Goal: Check status: Check status

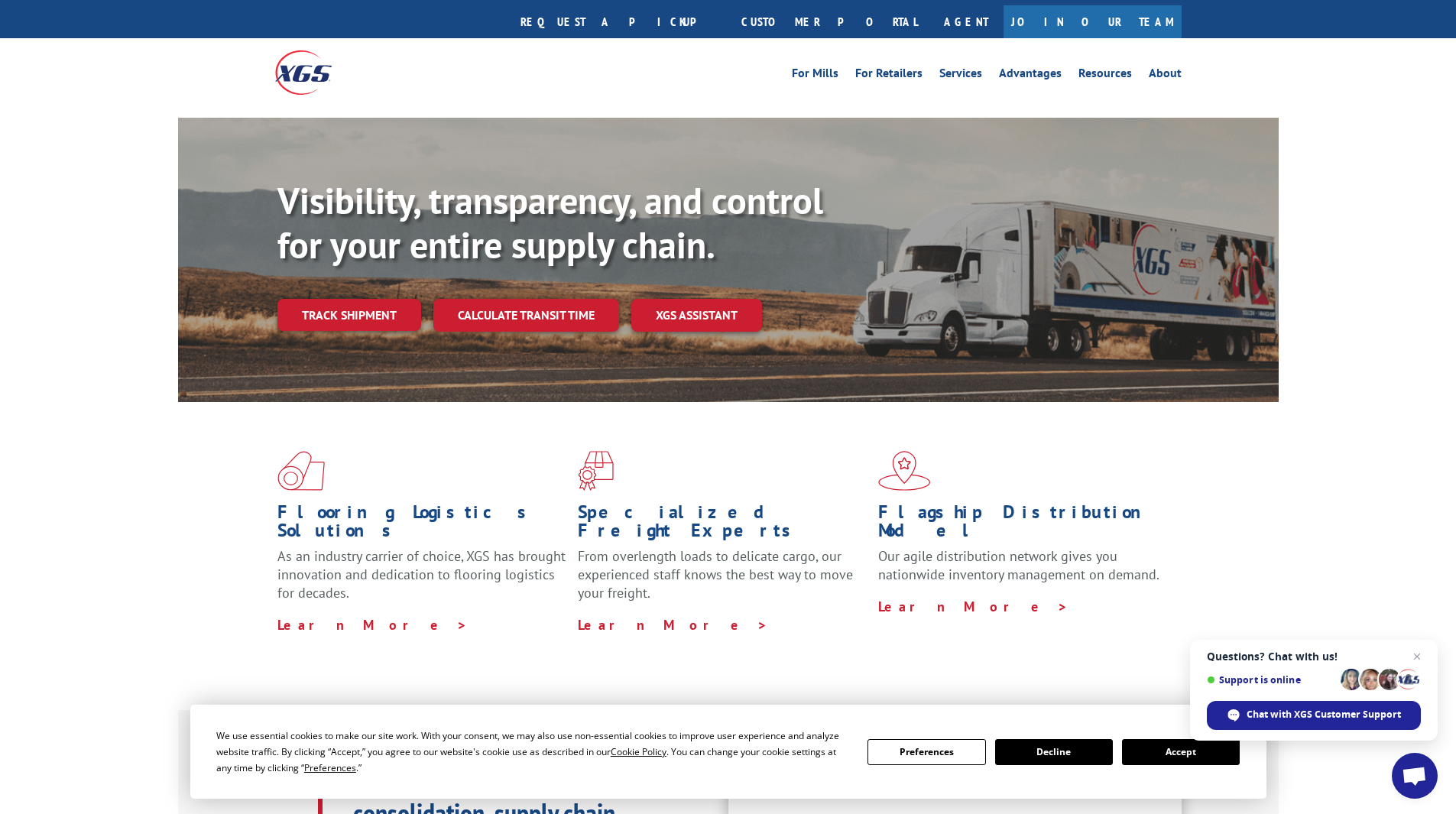
scroll to position [77, 0]
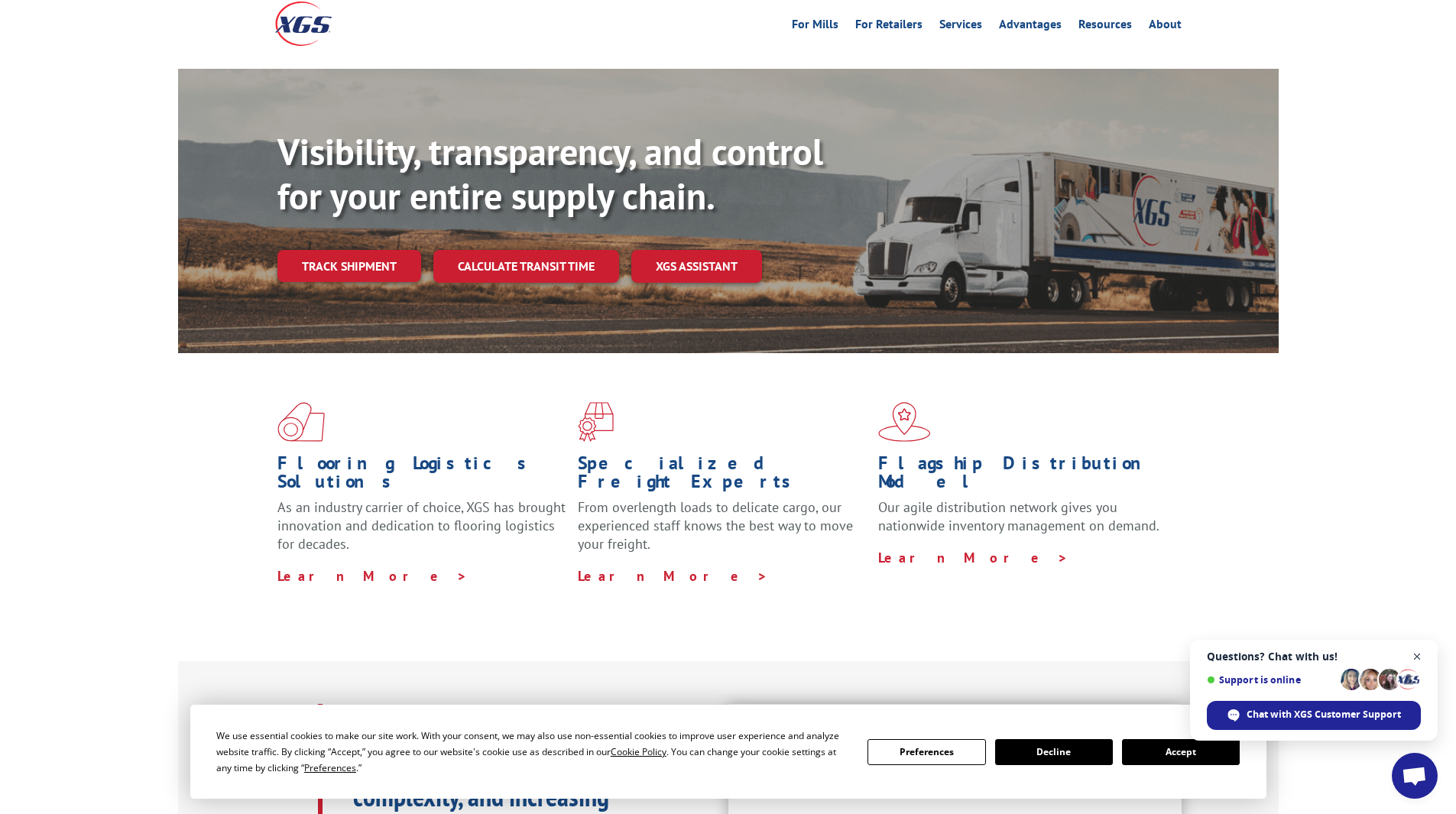
click at [1414, 656] on span "Close chat" at bounding box center [1418, 657] width 19 height 19
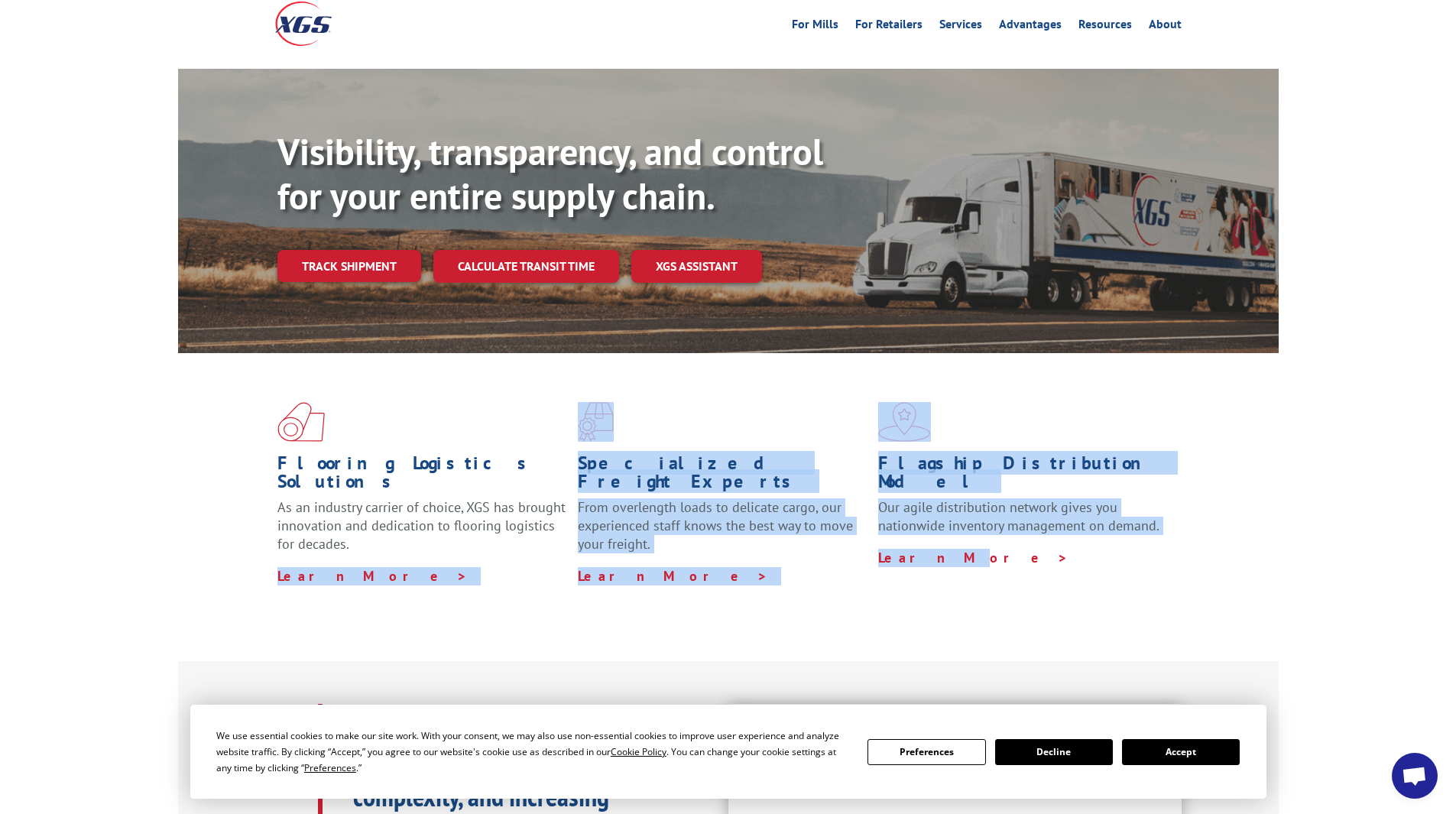
drag, startPoint x: 145, startPoint y: 537, endPoint x: 1363, endPoint y: 636, distance: 1222.0
click at [1095, 624] on div "Flooring Logistics Solutions As an industry carrier of choice, XGS has brought …" at bounding box center [728, 506] width 1456 height 307
click at [1188, 750] on button "Accept" at bounding box center [1181, 752] width 118 height 26
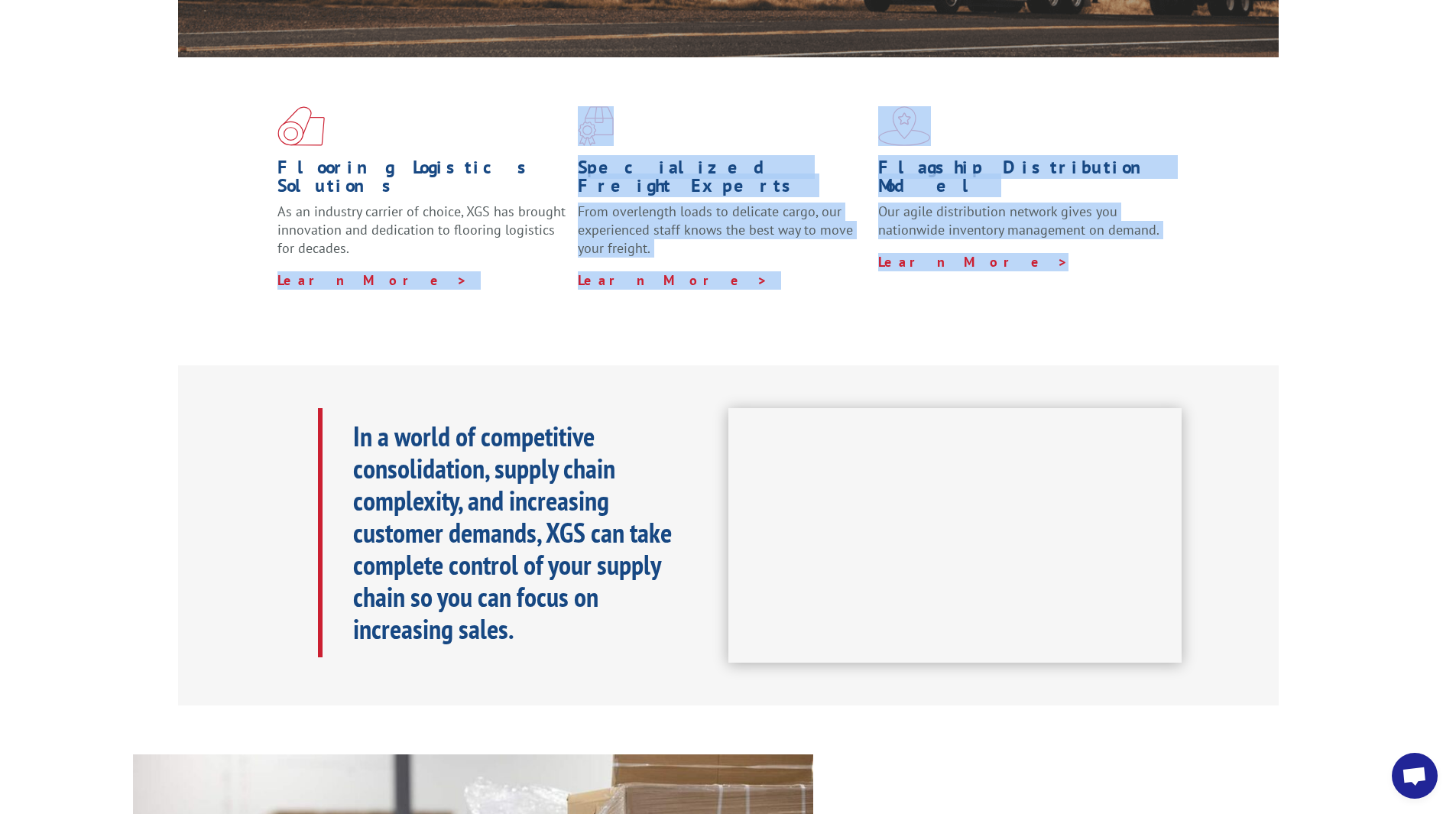
scroll to position [459, 0]
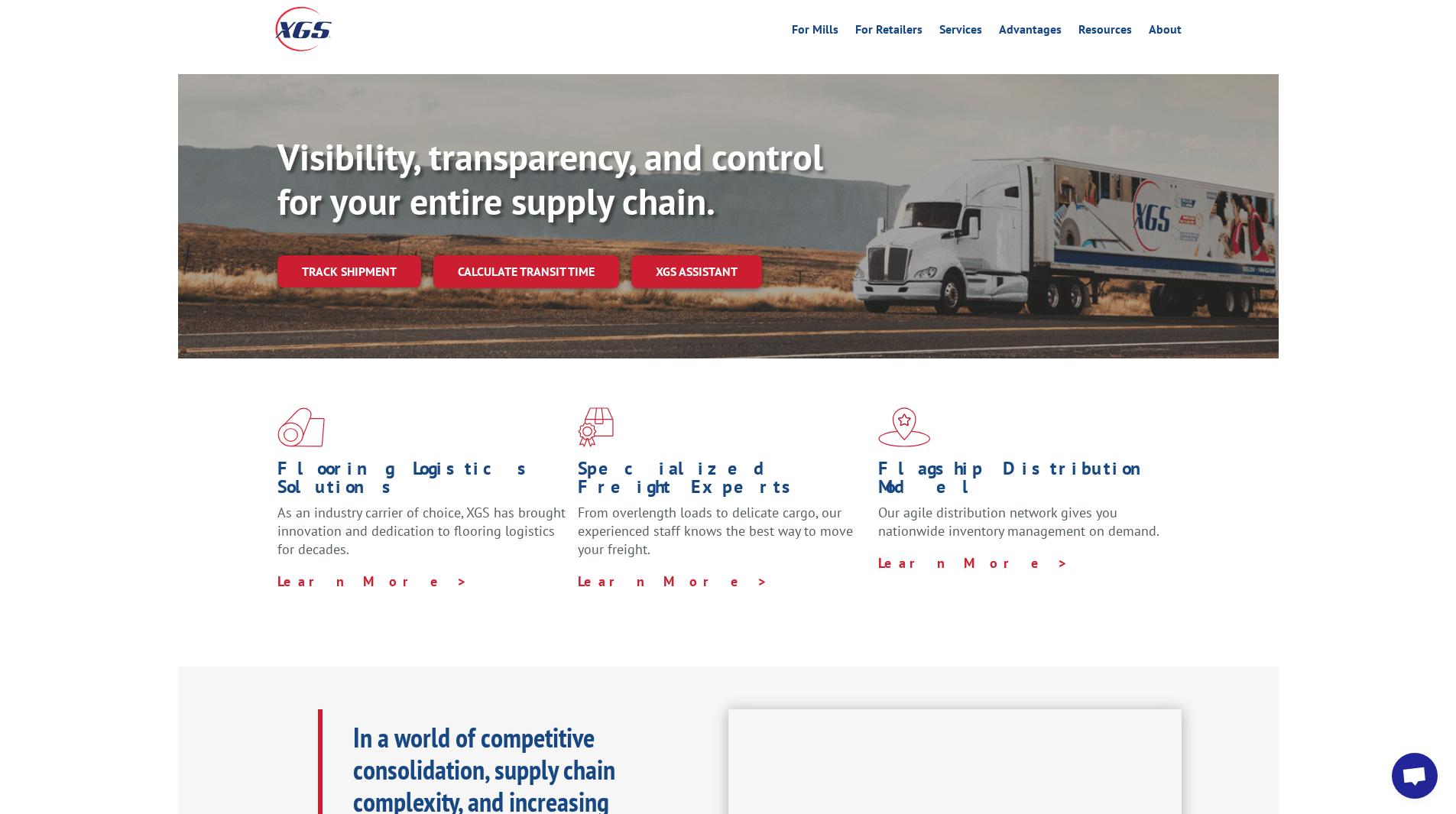
scroll to position [0, 0]
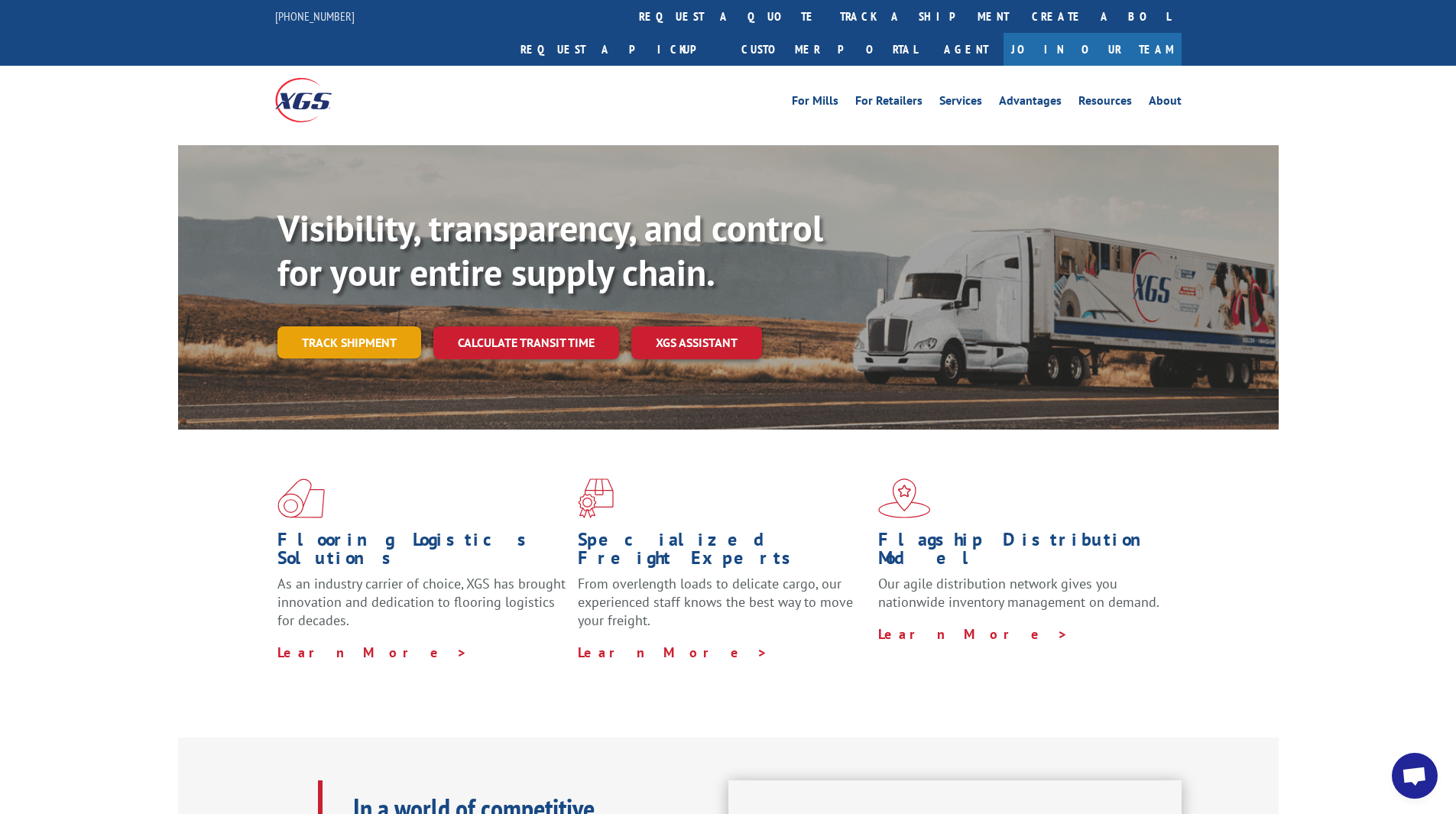
click at [352, 327] on link "Track shipment" at bounding box center [349, 342] width 144 height 32
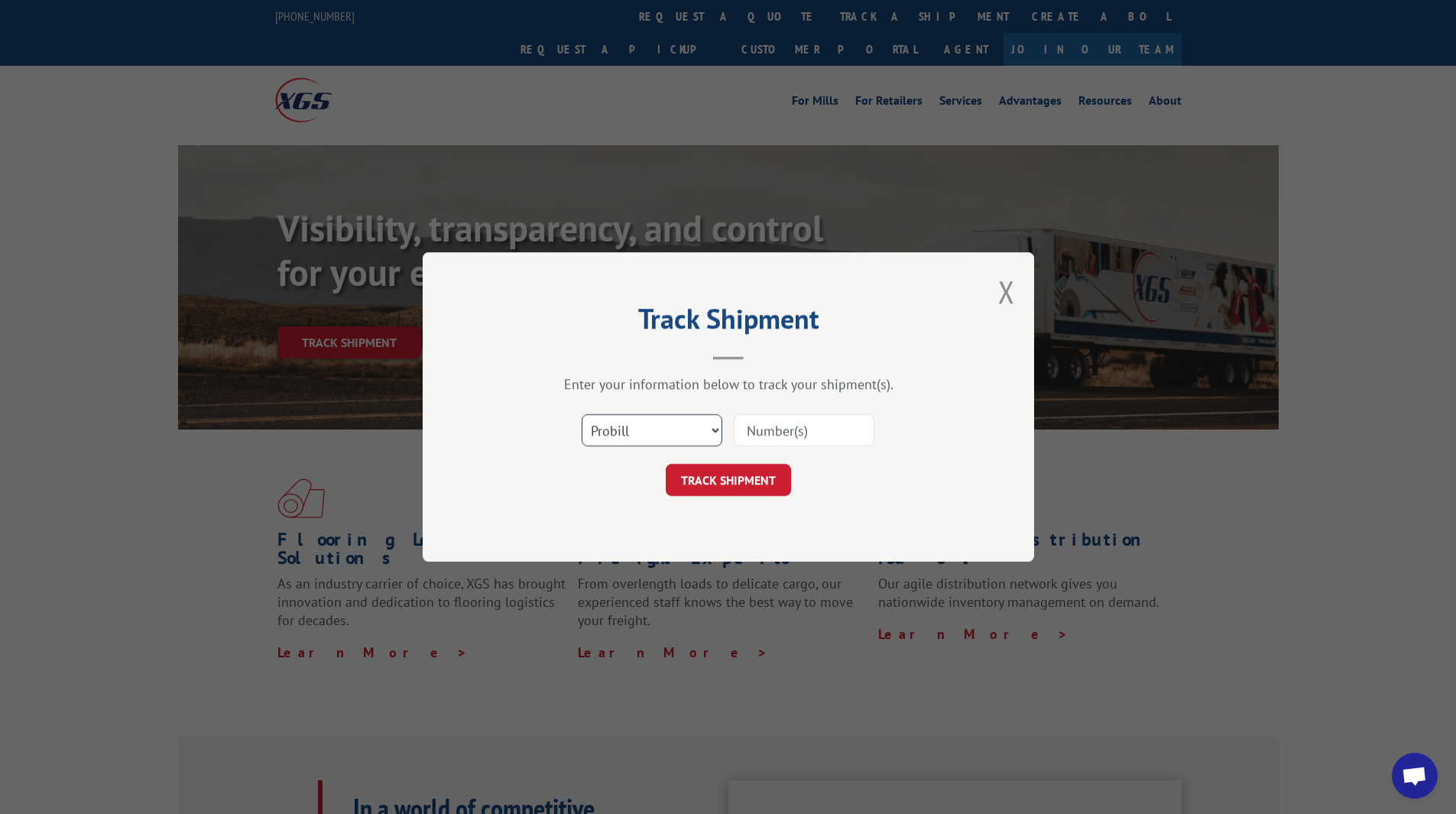
click at [660, 427] on select "Select category... Probill BOL PO" at bounding box center [652, 430] width 141 height 32
select select "po"
click at [582, 414] on select "Select category... Probill BOL PO" at bounding box center [652, 430] width 141 height 32
click at [791, 426] on input at bounding box center [804, 430] width 141 height 32
click at [807, 432] on input at bounding box center [804, 430] width 141 height 32
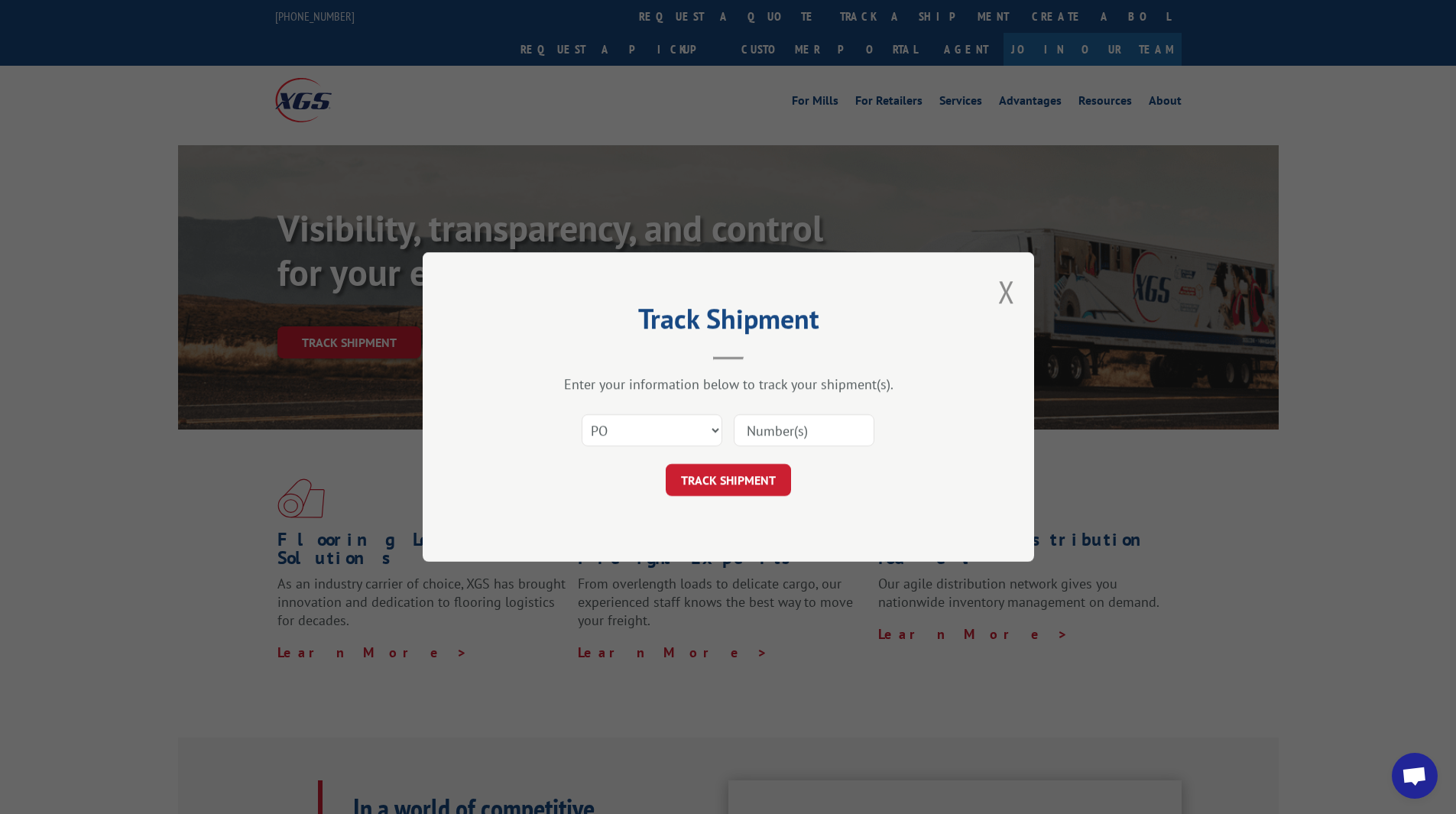
paste input "[DOMAIN_NAME]"
type input "[DOMAIN_NAME]"
drag, startPoint x: 851, startPoint y: 428, endPoint x: 519, endPoint y: 419, distance: 332.1
click at [519, 419] on div "Select category... Probill BOL PO [DOMAIN_NAME]" at bounding box center [728, 430] width 459 height 51
click at [761, 434] on input at bounding box center [804, 430] width 141 height 32
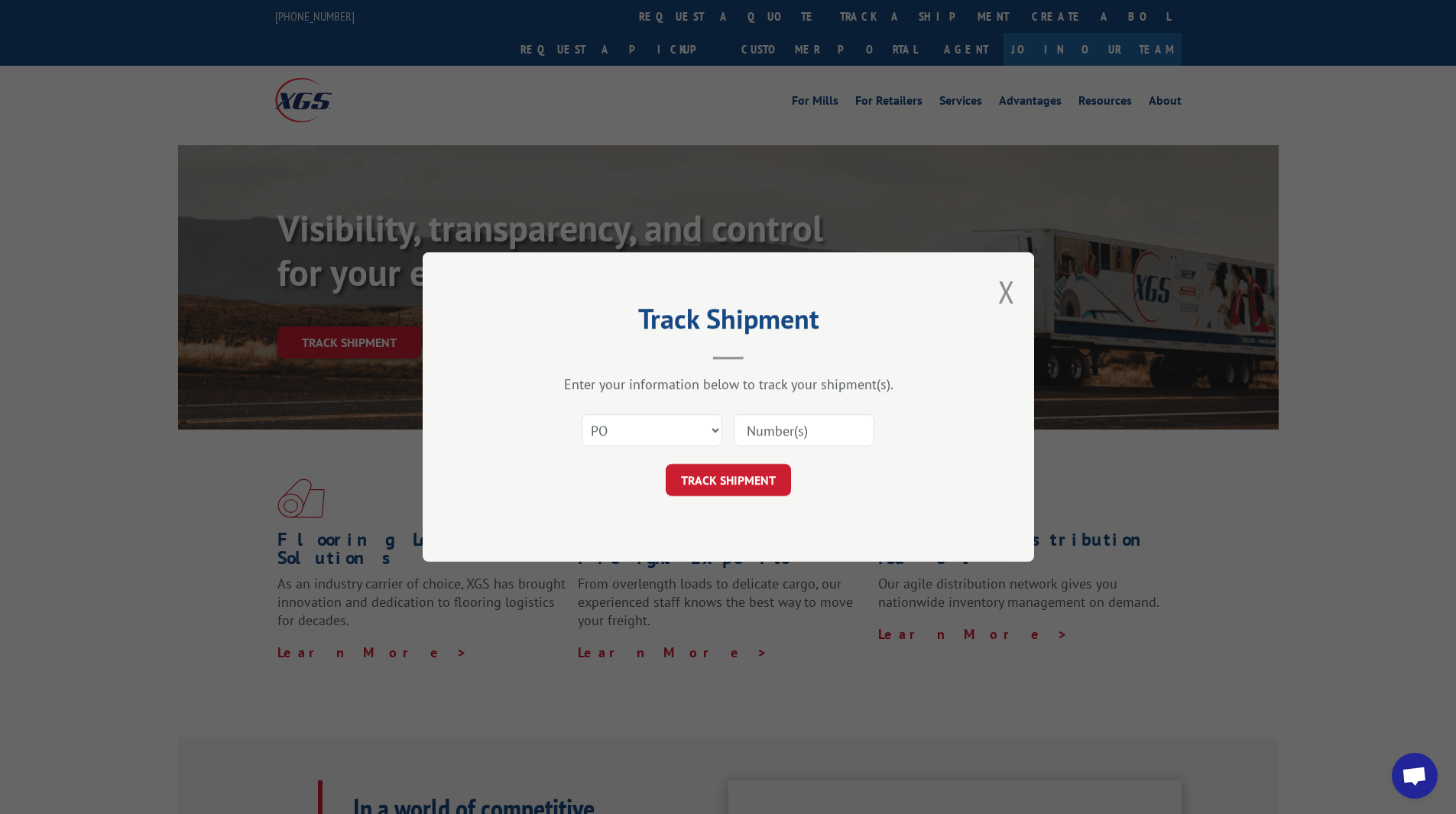
paste input "28697801"
type input "28697801"
click at [742, 477] on button "TRACK SHIPMENT" at bounding box center [728, 480] width 125 height 32
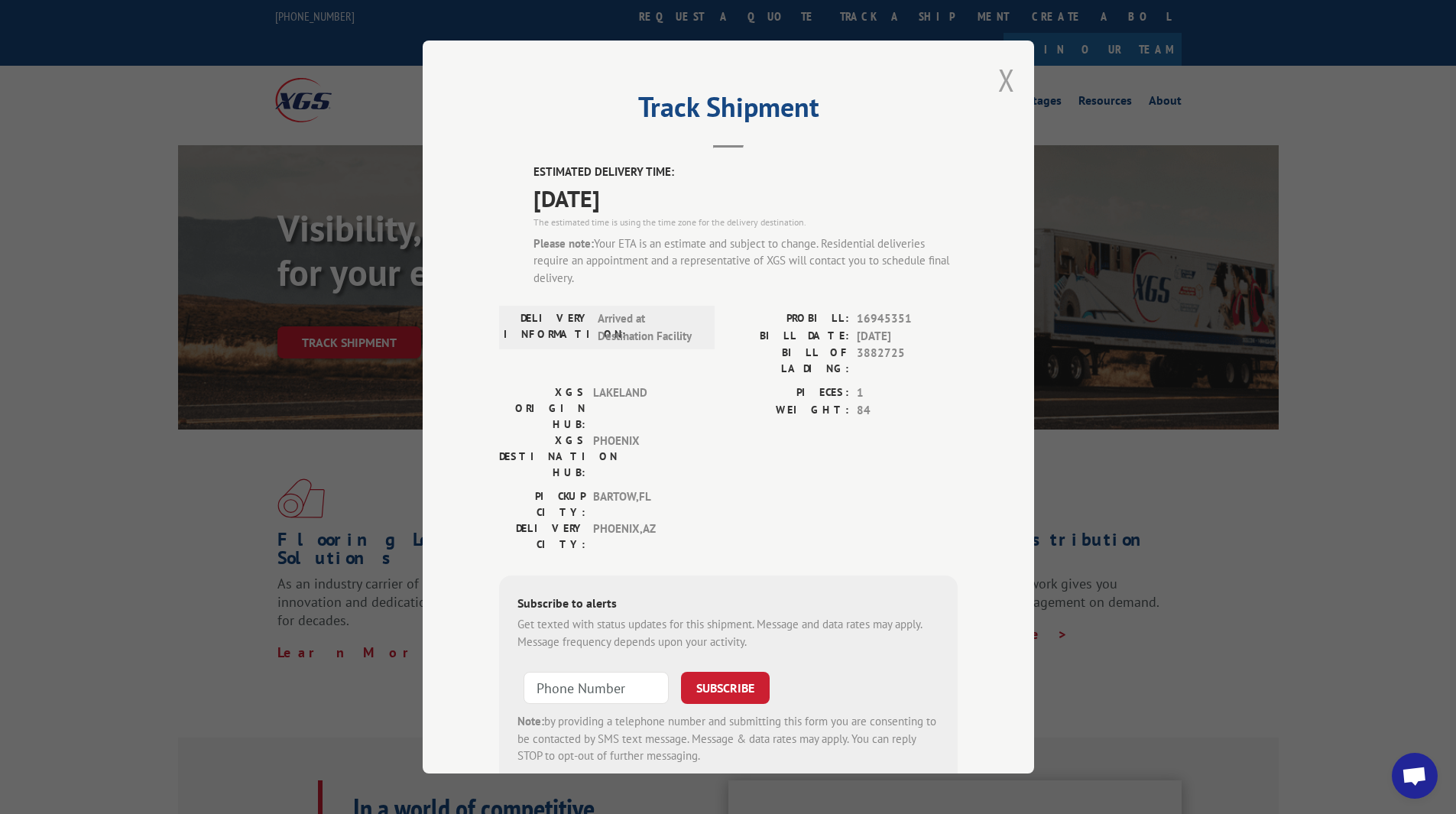
click at [1003, 80] on button "Close modal" at bounding box center [1007, 80] width 17 height 41
